Goal: Transaction & Acquisition: Purchase product/service

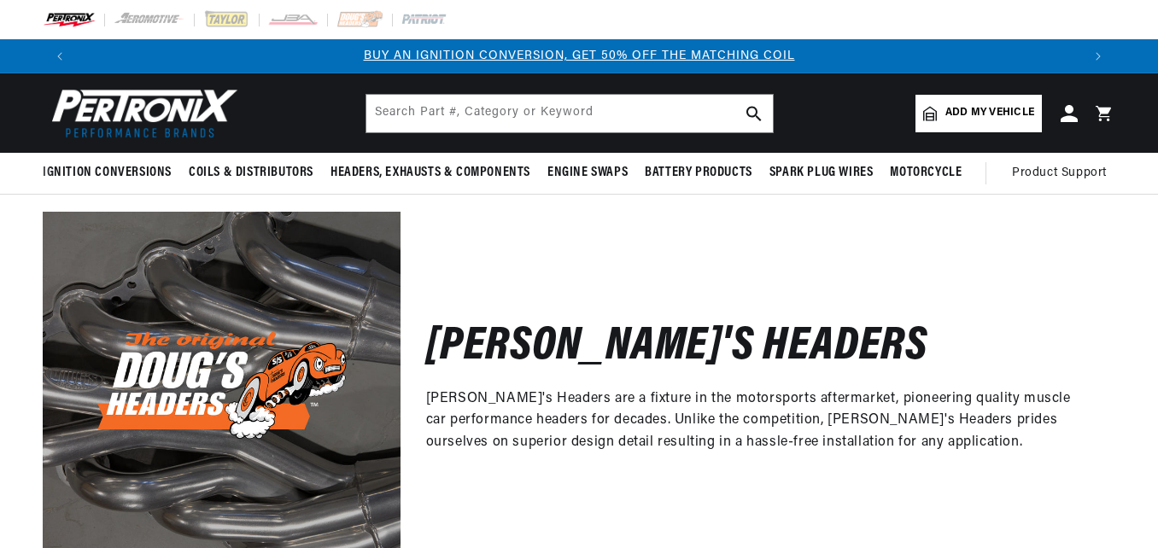
click at [1157, 530] on div "Doug's Headers Doug's Headers are a fixture in the motorsports aftermarket, pio…" at bounding box center [579, 382] width 1158 height 375
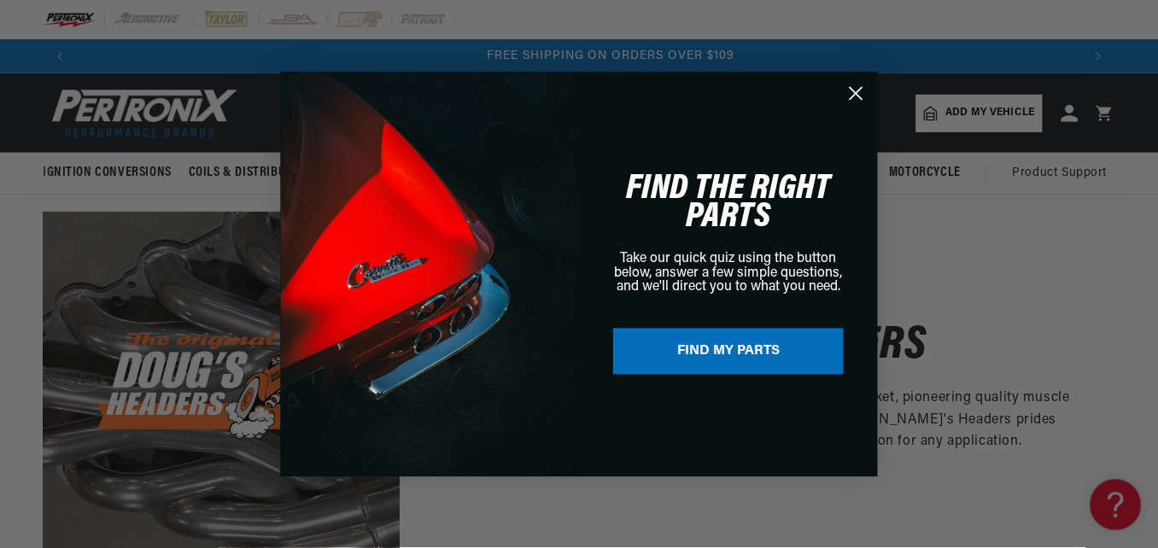
scroll to position [0, 2013]
click at [857, 95] on circle "Close dialog" at bounding box center [857, 93] width 28 height 28
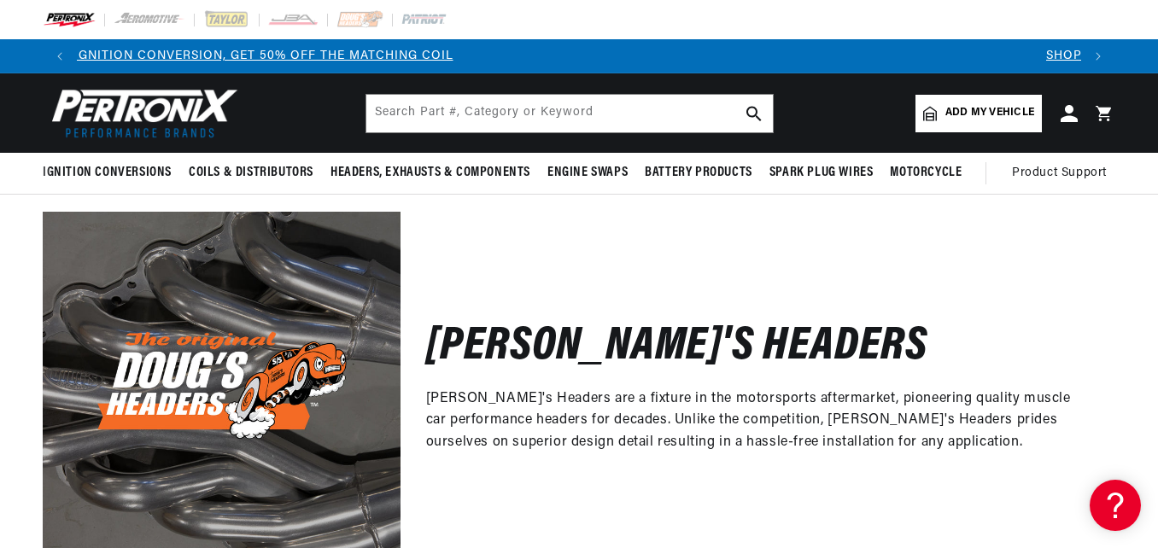
scroll to position [0, 0]
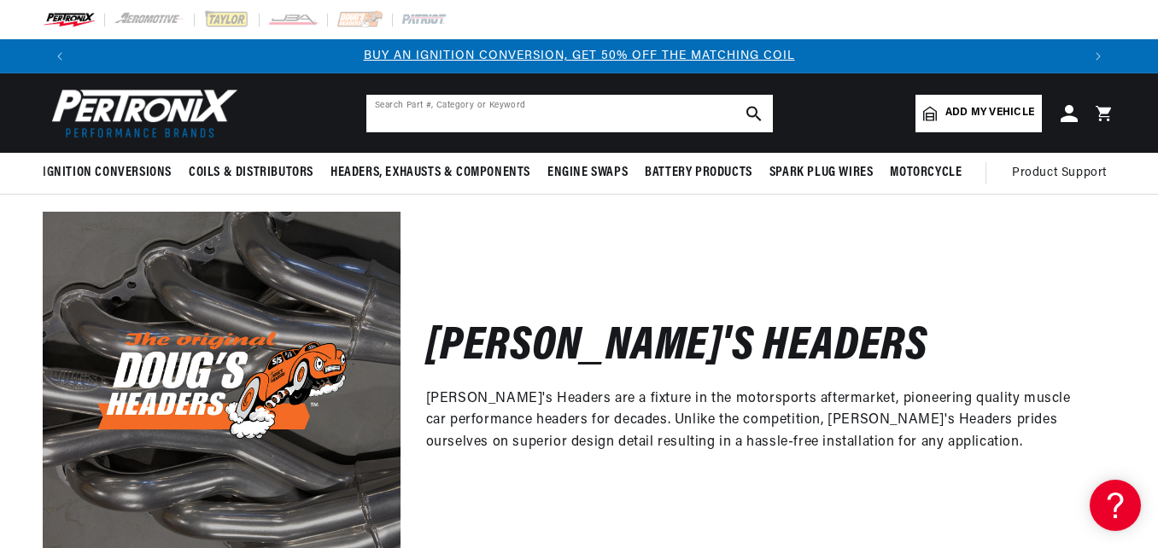
click at [454, 112] on input "text" at bounding box center [569, 114] width 407 height 38
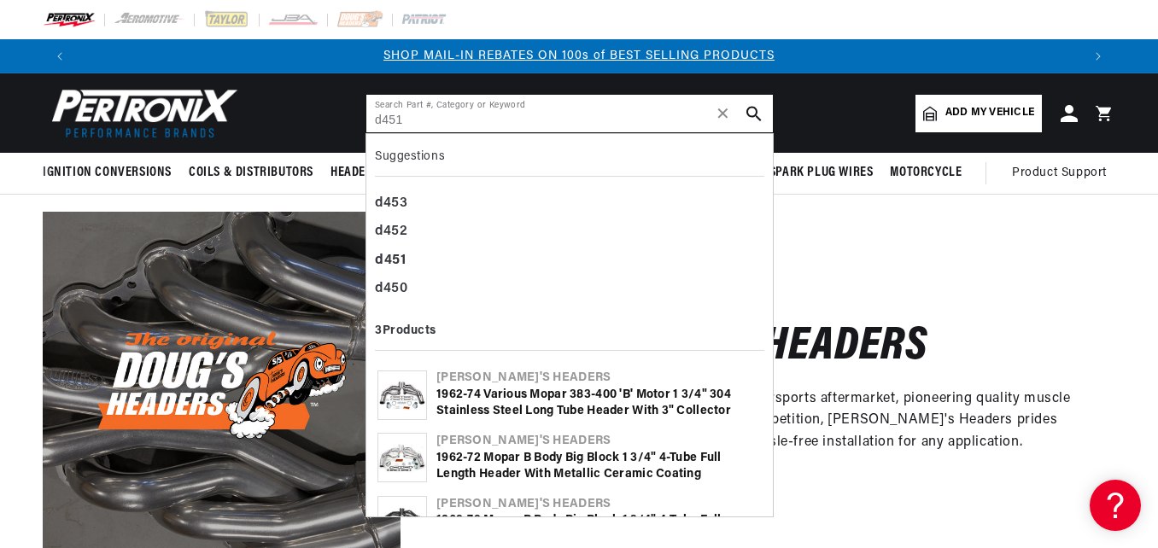
type input "d451"
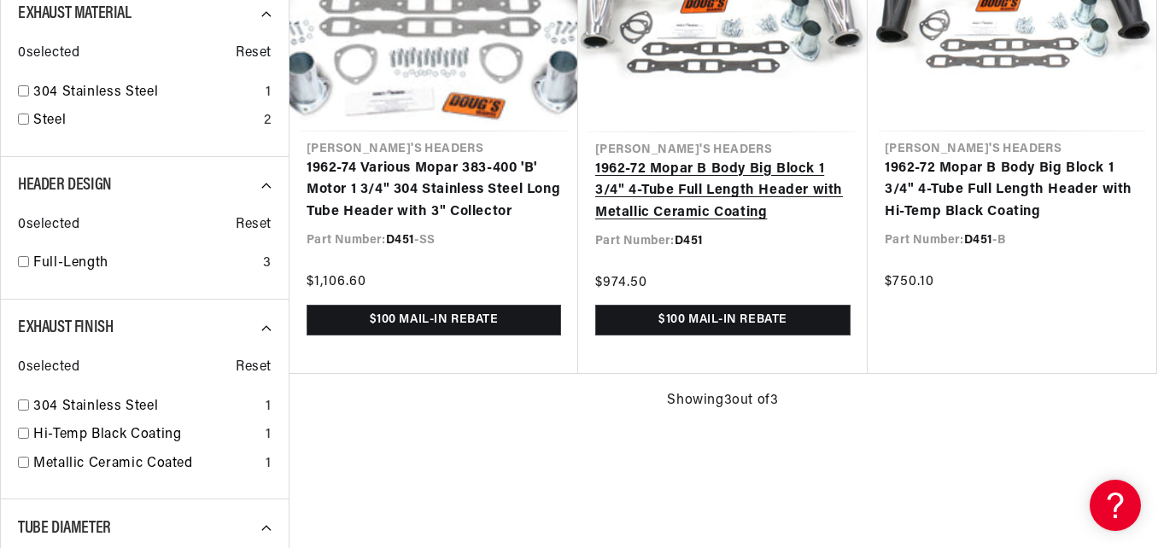
click at [695, 183] on link "1962-72 Mopar B Body Big Block 1 3/4" 4-Tube Full Length Header with Metallic C…" at bounding box center [722, 192] width 255 height 66
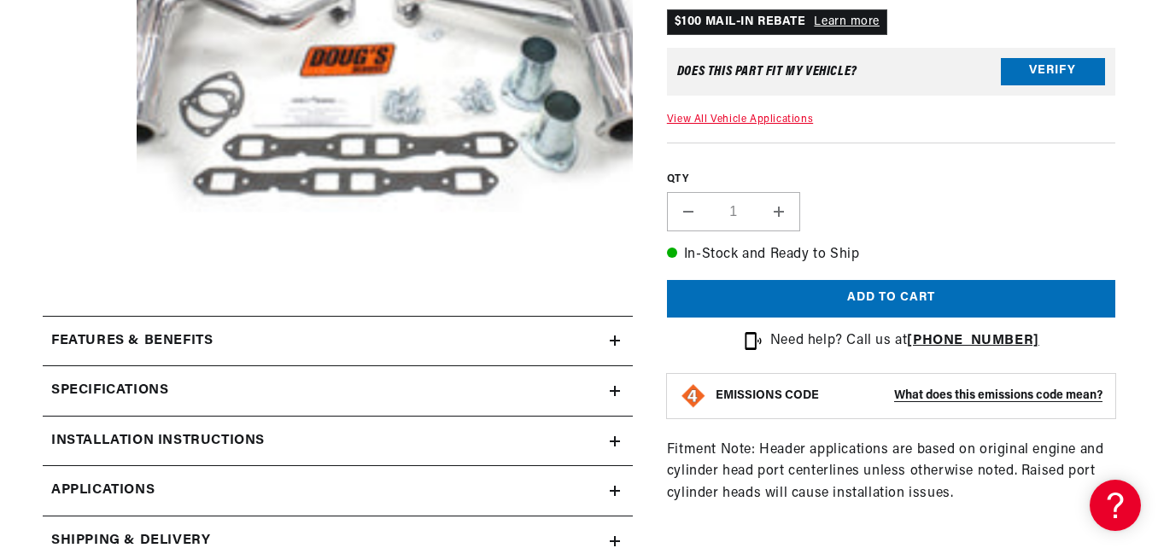
scroll to position [0, 1005]
click at [613, 438] on icon at bounding box center [615, 442] width 10 height 10
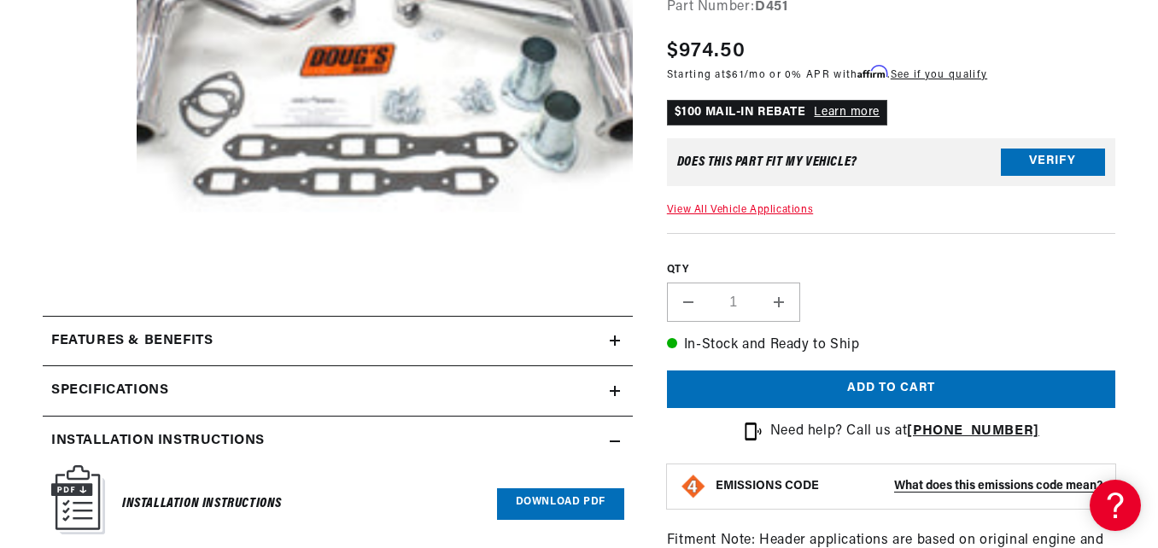
click at [1157, 537] on section "1962-72 Mopar B Body Big Block 1 3/4" 4-Tube Full Length Header with Metallic C…" at bounding box center [579, 414] width 1158 height 1308
click at [1157, 449] on section "1962-72 Mopar B Body Big Block 1 3/4" 4-Tube Full Length Header with Metallic C…" at bounding box center [579, 414] width 1158 height 1308
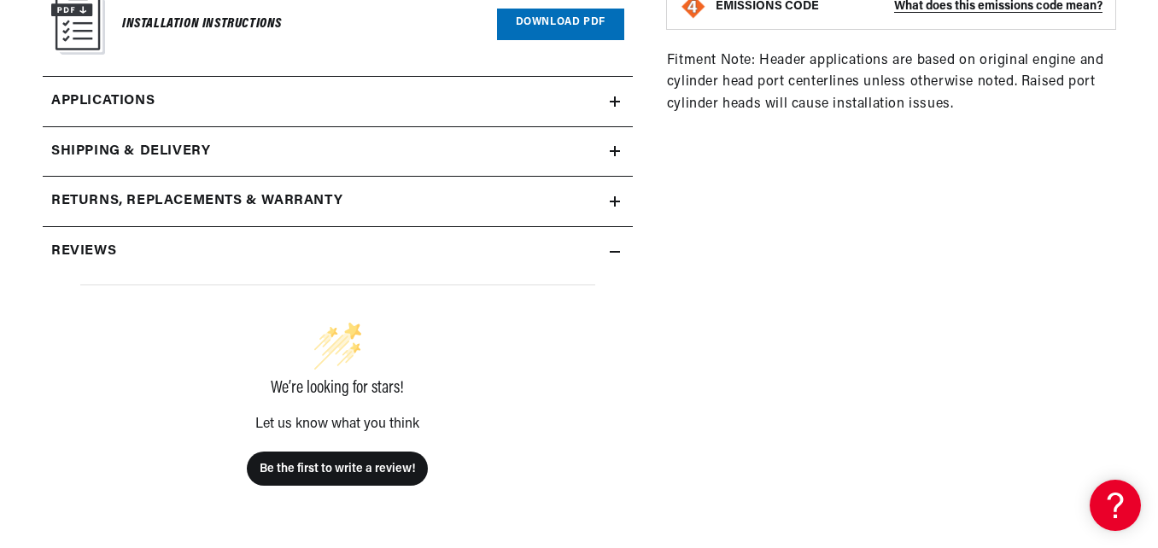
scroll to position [0, 0]
click at [98, 245] on h2 "Reviews" at bounding box center [83, 252] width 65 height 22
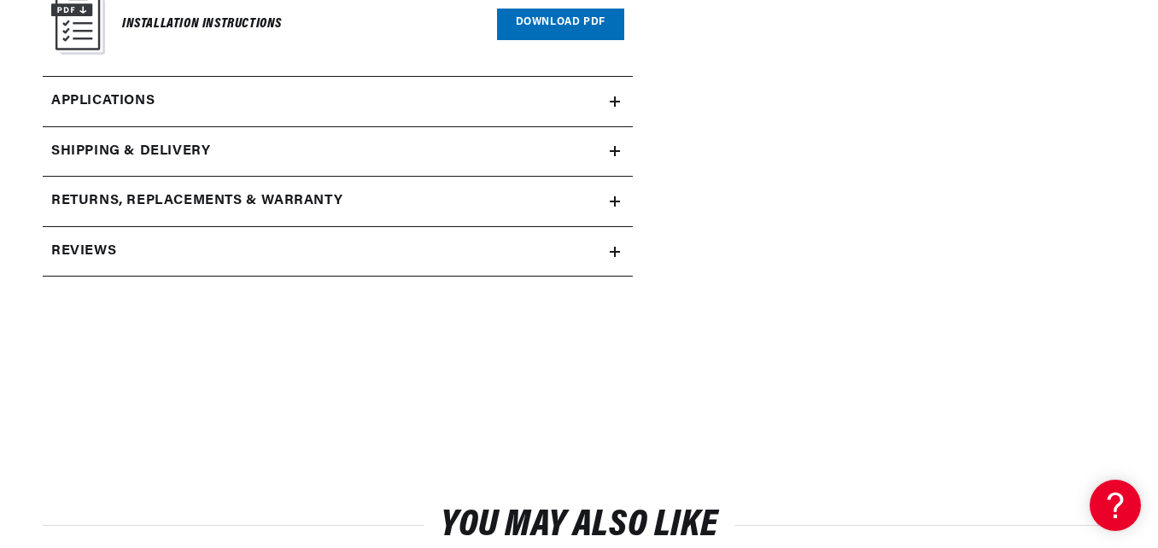
scroll to position [0, 1005]
click at [98, 245] on h2 "Reviews" at bounding box center [83, 252] width 65 height 22
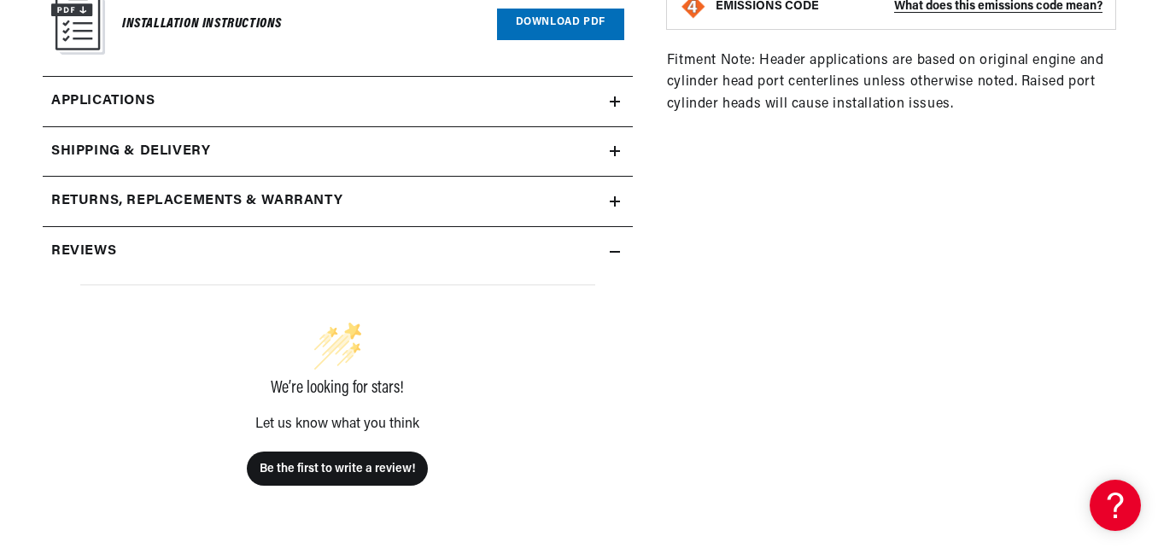
click at [98, 245] on h2 "Reviews" at bounding box center [83, 252] width 65 height 22
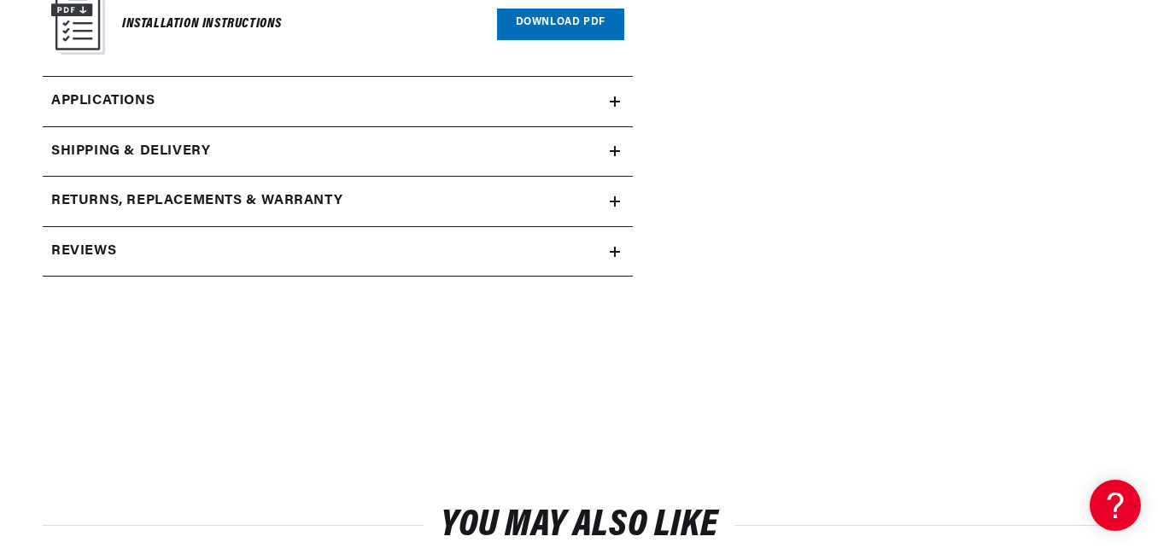
click at [136, 100] on span "Applications" at bounding box center [102, 102] width 103 height 22
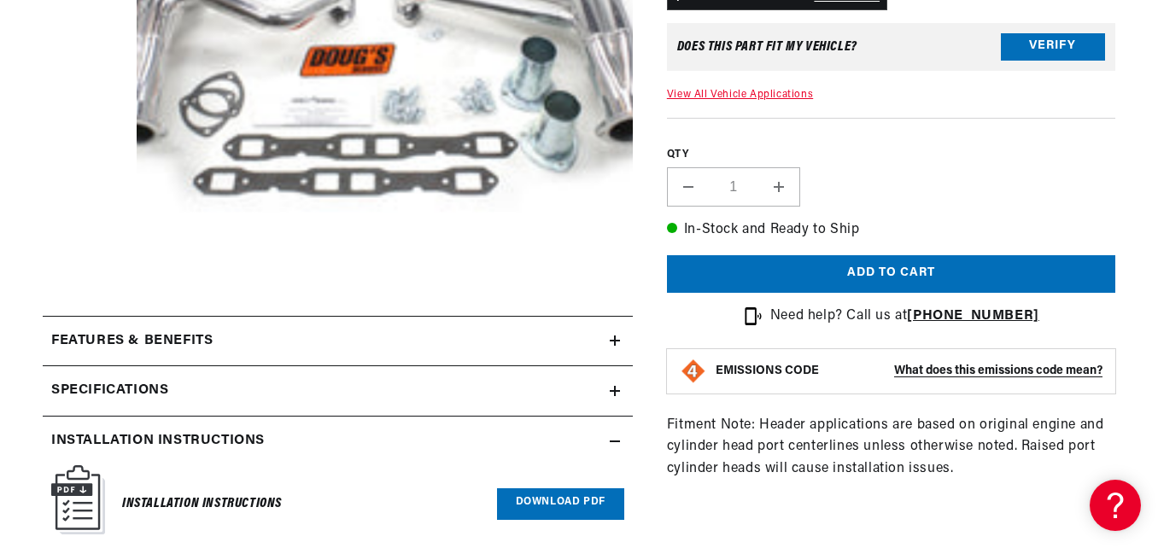
scroll to position [0, 2009]
click at [78, 494] on img at bounding box center [78, 500] width 54 height 69
click at [612, 341] on icon at bounding box center [615, 341] width 10 height 0
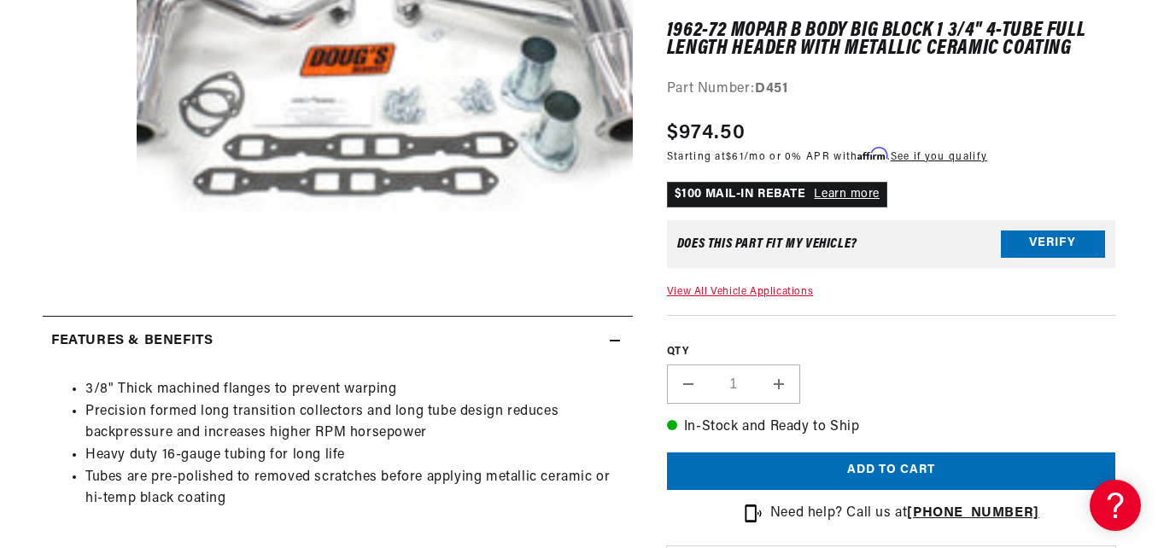
scroll to position [0, 1005]
